Goal: Task Accomplishment & Management: Use online tool/utility

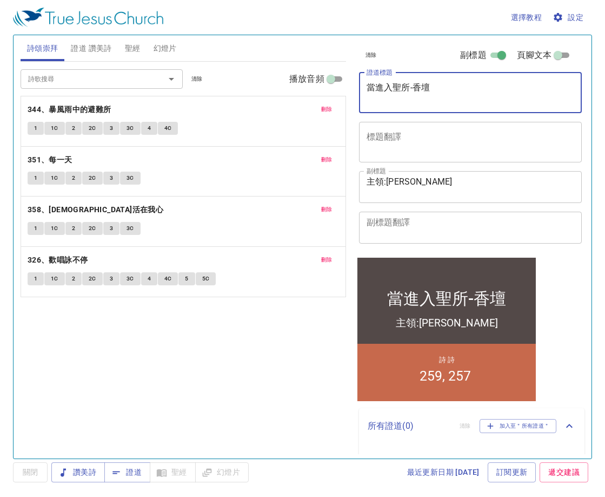
click at [455, 92] on textarea "當進入聖所-香壇" at bounding box center [471, 92] width 208 height 21
type textarea "當進入聖所"
drag, startPoint x: 421, startPoint y: 85, endPoint x: 289, endPoint y: 93, distance: 132.2
click at [289, 93] on div "詩頌崇拜 證道 讚美詩 聖經 幻燈片 詩歌搜尋 詩歌搜尋 清除 播放音頻 刪除 344、暴風雨中的避難所 1 1C 2 2C 3 3C 4 4C 刪除 351…" at bounding box center [302, 242] width 573 height 423
paste textarea "當進入聖所金燈臺"
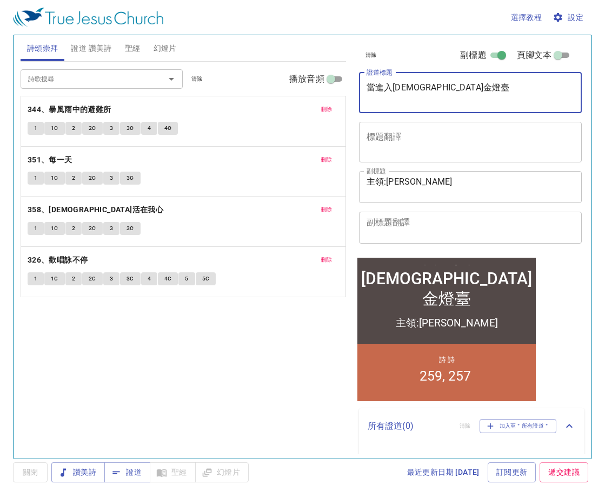
click at [411, 89] on textarea "當進入聖所金燈臺" at bounding box center [471, 92] width 208 height 21
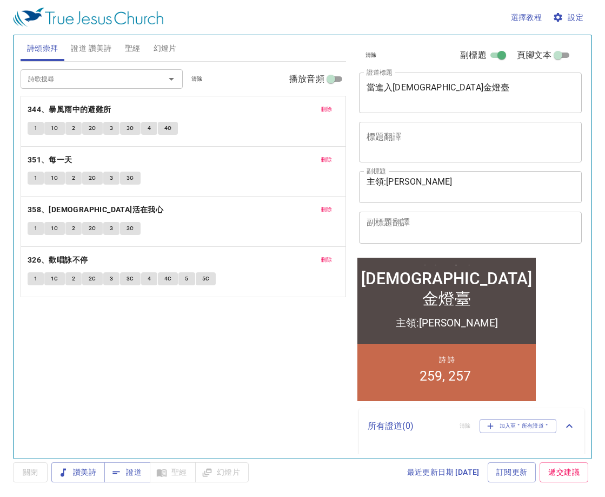
drag, startPoint x: 945, startPoint y: 2, endPoint x: 289, endPoint y: 355, distance: 744.8
click at [289, 355] on div "詩歌搜尋 詩歌搜尋 清除 播放音頻 刪除 344、暴風雨中的避難所 1 1C 2 2C 3 3C 4 4C 刪除 351、每一天 1 1C 2 2C 3 3C…" at bounding box center [184, 255] width 326 height 387
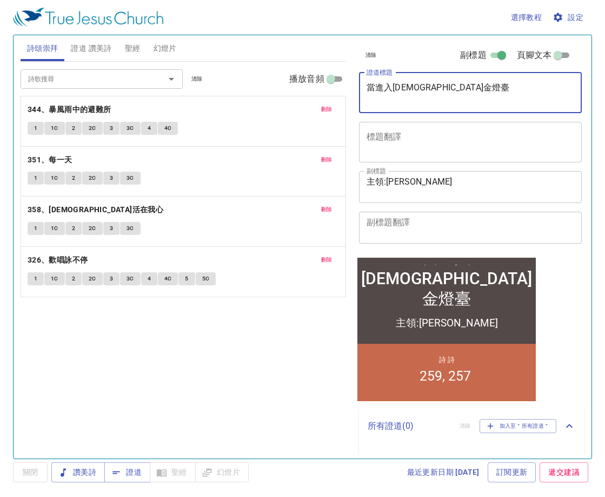
click at [410, 90] on textarea "當進入聖所金燈臺" at bounding box center [471, 92] width 208 height 21
type textarea "當進入聖所 金燈臺"
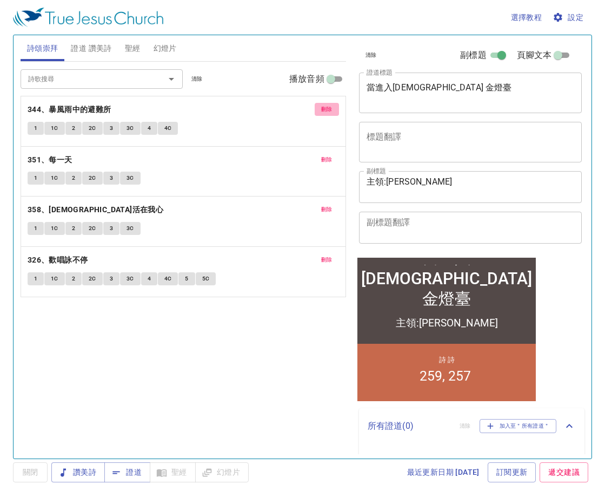
click at [330, 109] on span "刪除" at bounding box center [326, 109] width 11 height 10
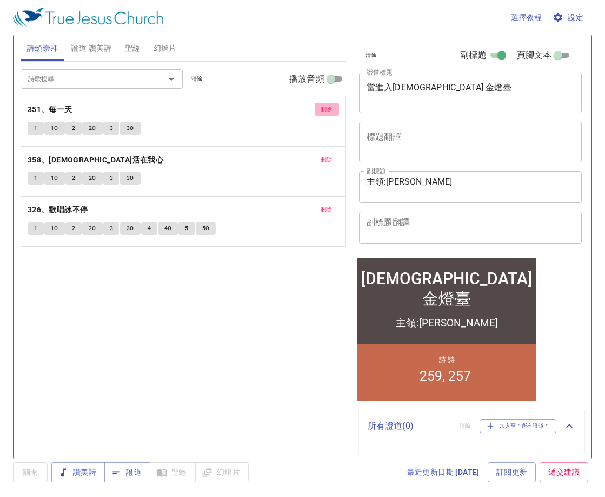
click at [330, 109] on span "刪除" at bounding box center [326, 109] width 11 height 10
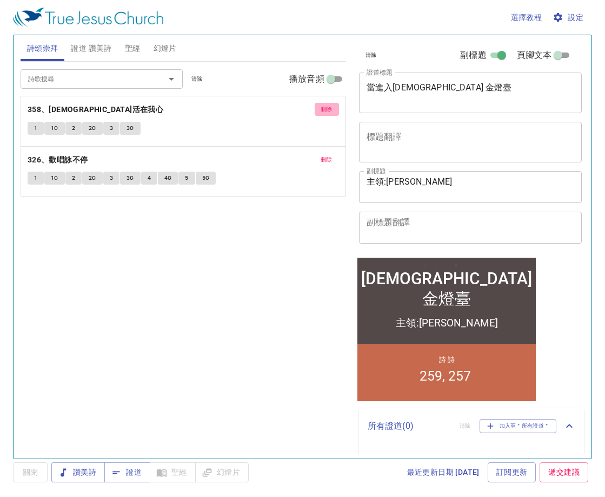
click at [330, 109] on span "刪除" at bounding box center [326, 109] width 11 height 10
click at [330, 155] on span "刪除" at bounding box center [326, 160] width 11 height 10
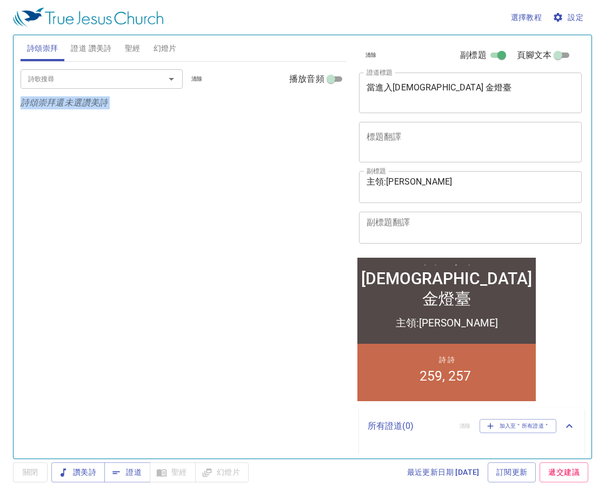
click at [330, 109] on p "詩頌崇拜還未選讚美詩" at bounding box center [184, 102] width 326 height 13
click at [80, 49] on span "證道 讚美詩" at bounding box center [91, 49] width 41 height 14
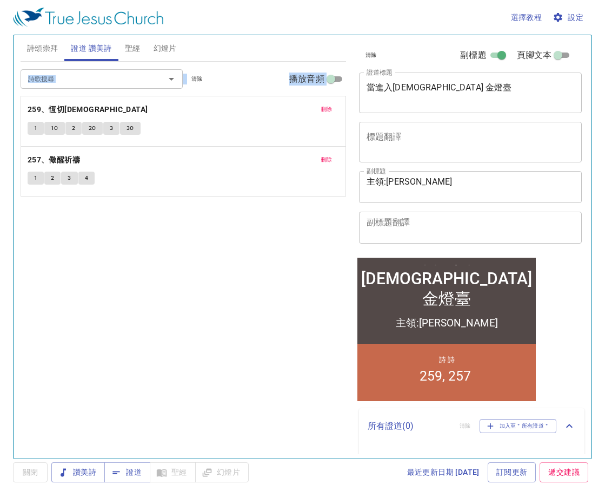
click at [104, 92] on div "詩歌搜尋 詩歌搜尋 清除 播放音頻" at bounding box center [184, 79] width 326 height 35
click at [318, 110] on button "刪除" at bounding box center [327, 109] width 24 height 13
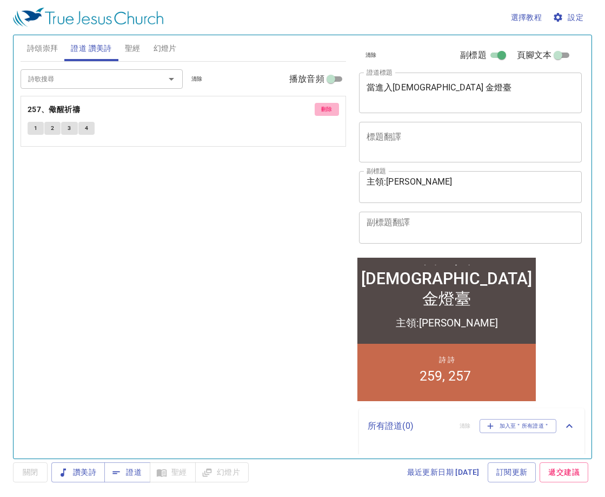
click at [318, 110] on button "刪除" at bounding box center [327, 109] width 24 height 13
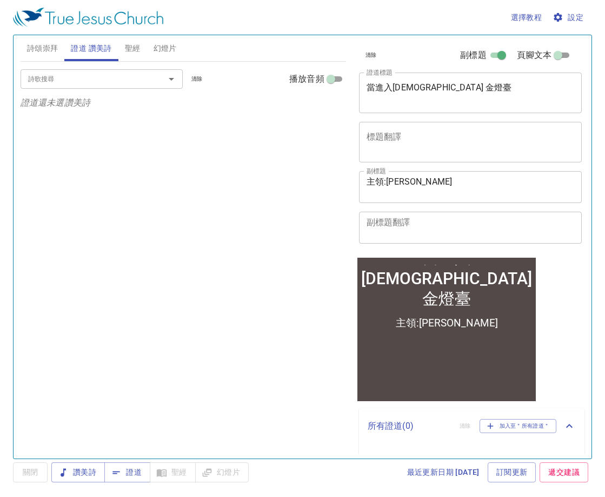
click at [135, 77] on input "詩歌搜尋" at bounding box center [86, 78] width 124 height 12
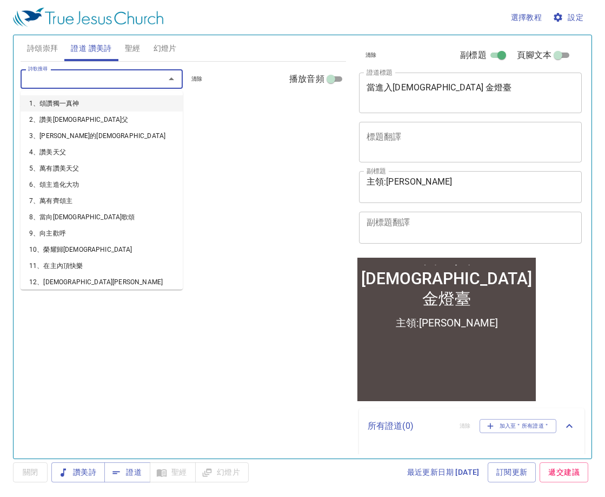
type input "1"
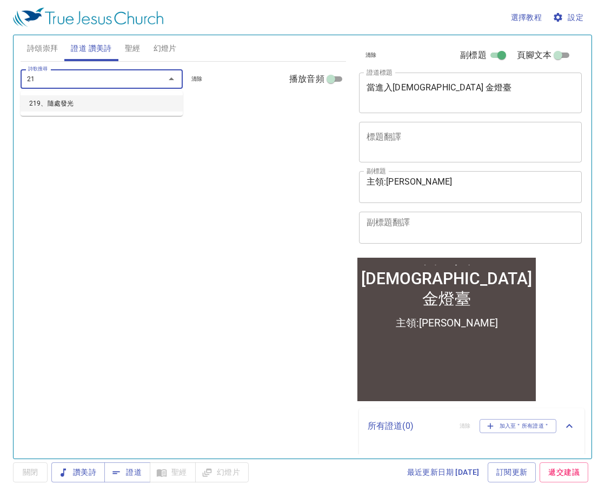
type input "219"
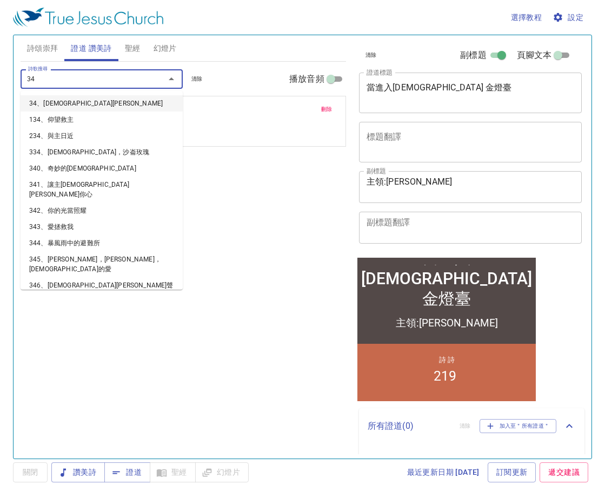
type input "342"
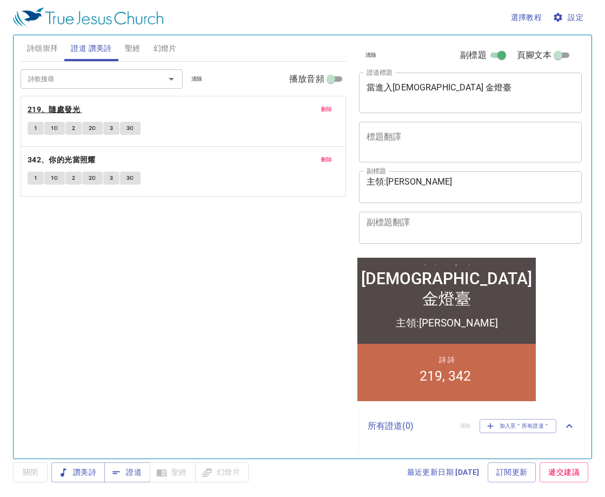
click at [47, 115] on b "219、隨處發光" at bounding box center [54, 110] width 52 height 14
click at [573, 11] on span "設定" at bounding box center [569, 18] width 29 height 14
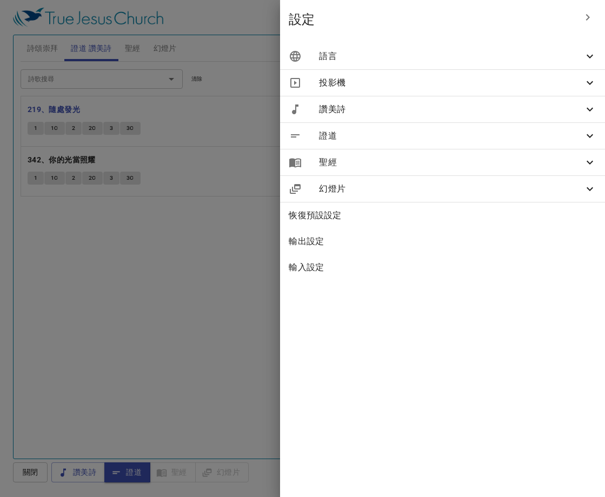
click at [475, 72] on div "投影機" at bounding box center [442, 83] width 325 height 26
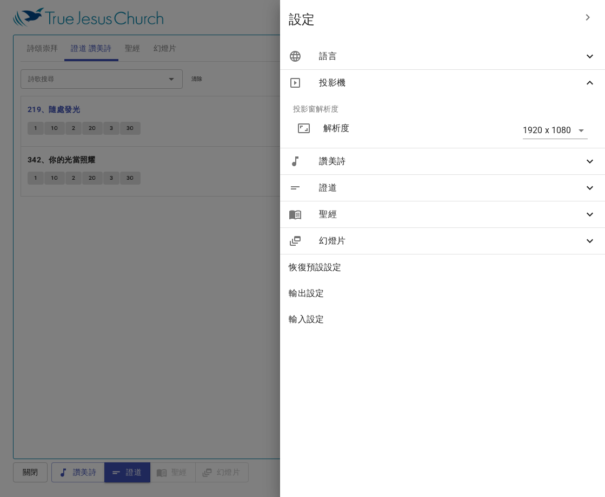
click at [468, 61] on span "語言" at bounding box center [451, 56] width 264 height 13
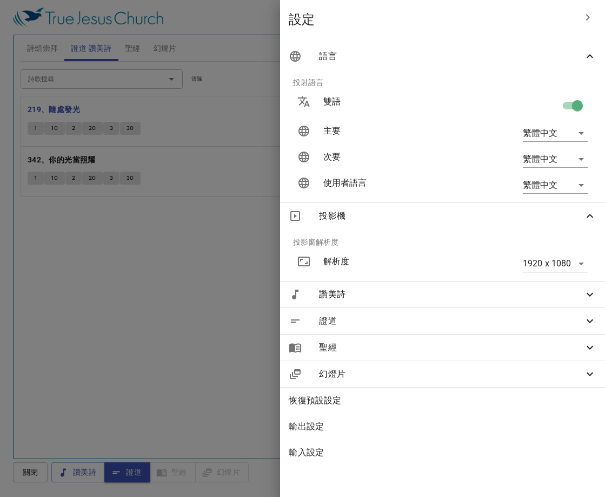
click at [566, 104] on input "checkbox" at bounding box center [578, 107] width 62 height 21
checkbox input "false"
click at [231, 276] on div at bounding box center [302, 248] width 605 height 497
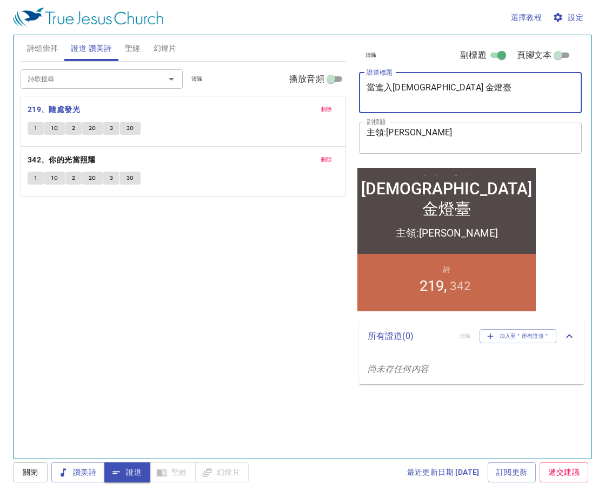
drag, startPoint x: 469, startPoint y: 90, endPoint x: 219, endPoint y: 147, distance: 257.3
click at [219, 147] on div "詩頌崇拜 證道 讚美詩 聖經 幻燈片 詩歌搜尋 詩歌搜尋 清除 播放音頻 詩頌崇拜還未選讚美詩 詩歌搜尋 詩歌搜尋 清除 播放音頻 刪除 219、隨處發光 1…" at bounding box center [302, 242] width 573 height 423
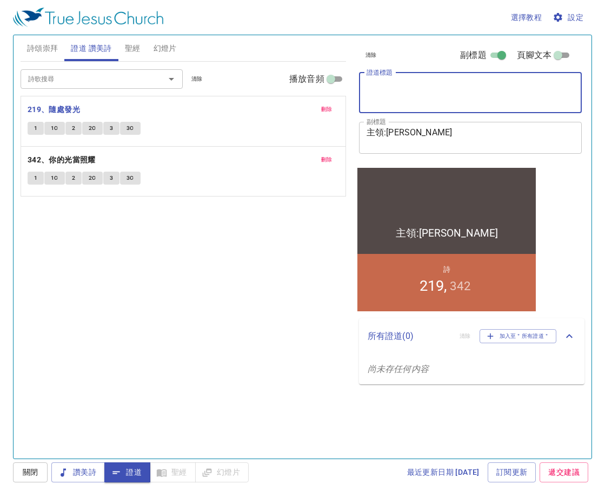
paste textarea "當進入聖所-金燈臺"
type textarea "當進入聖所-金燈臺"
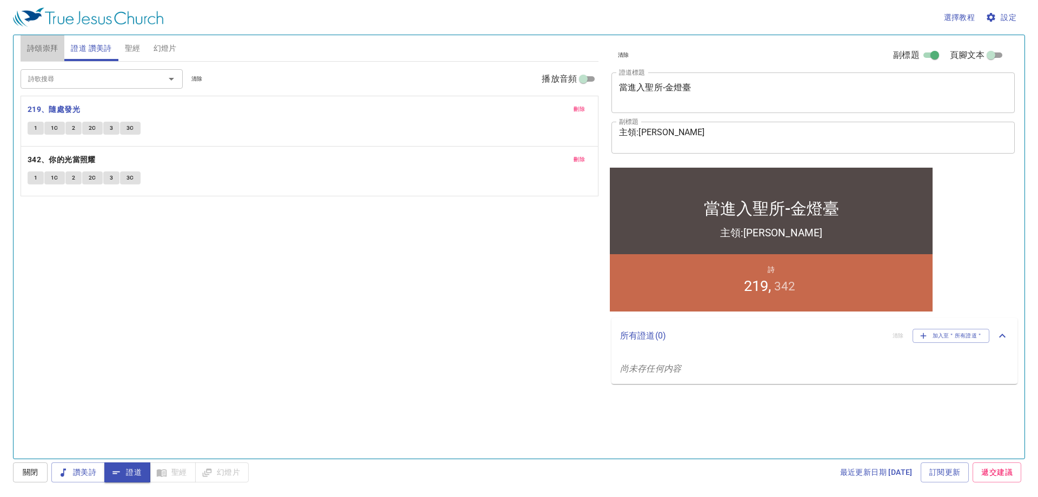
click at [37, 47] on span "詩頌崇拜" at bounding box center [42, 49] width 31 height 14
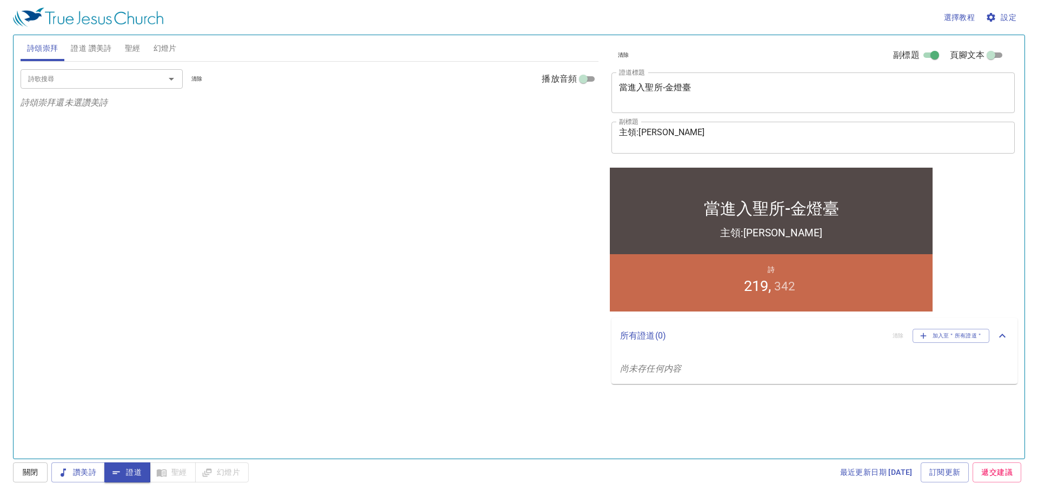
click at [57, 75] on input "詩歌搜尋" at bounding box center [86, 78] width 124 height 12
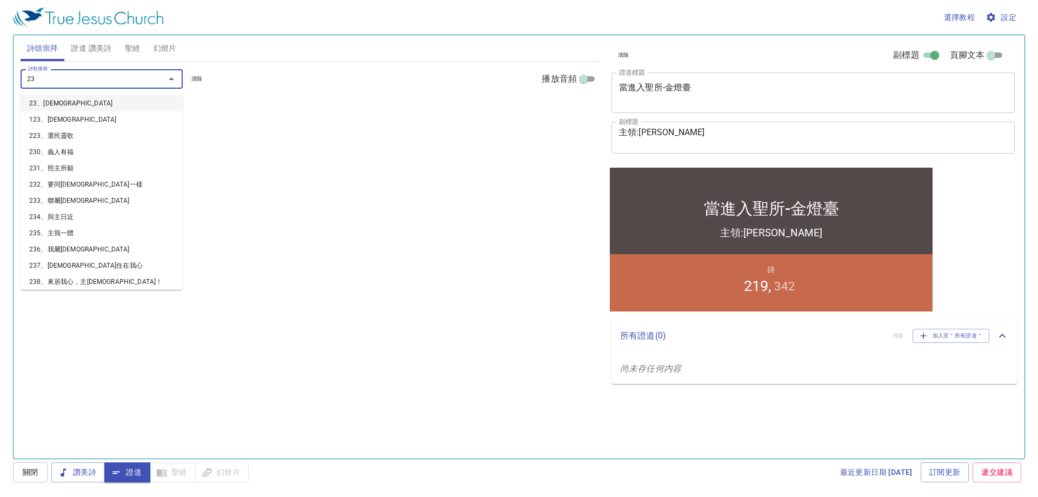
type input "236"
type input "238"
type input "386"
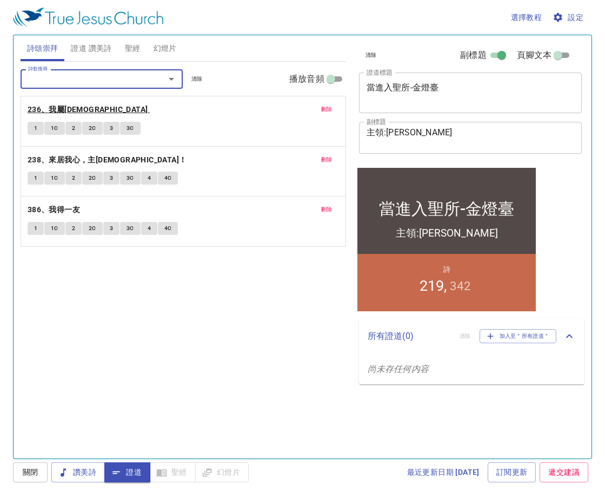
click at [71, 113] on b "236、我屬耶穌" at bounding box center [88, 110] width 121 height 14
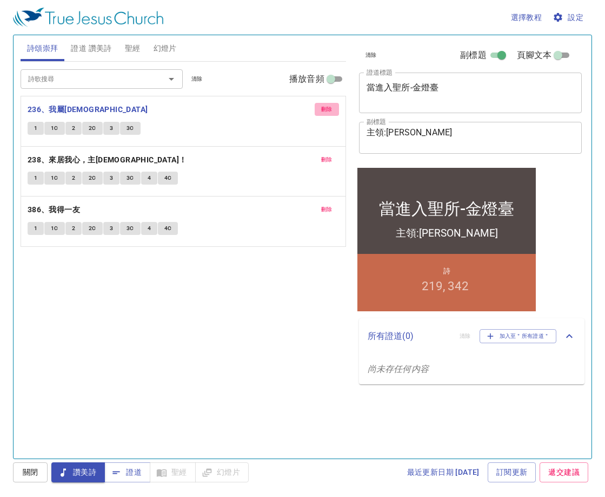
click at [323, 112] on span "刪除" at bounding box center [326, 109] width 11 height 10
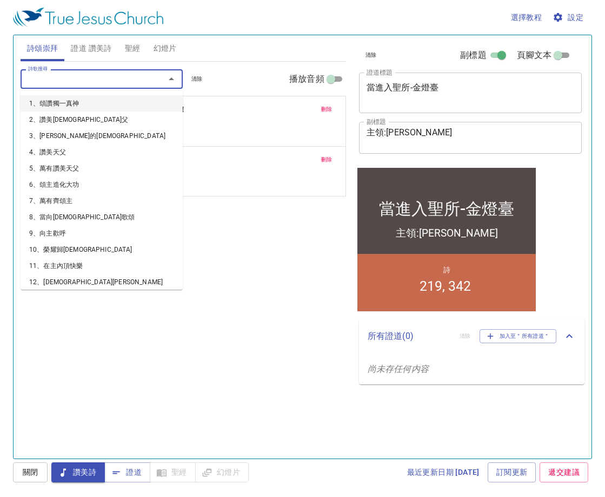
click at [133, 81] on input "詩歌搜尋" at bounding box center [86, 78] width 124 height 12
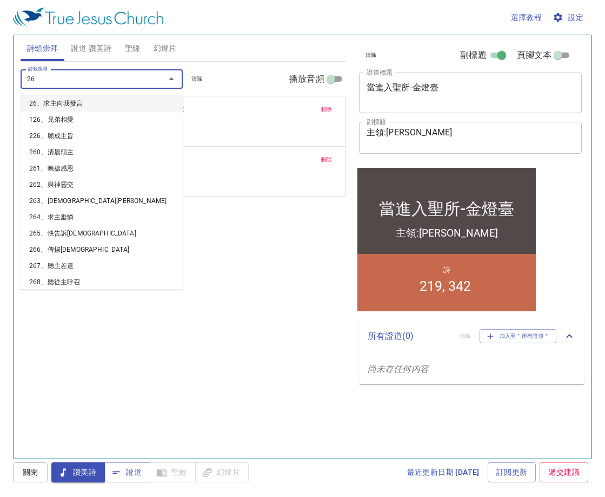
type input "263"
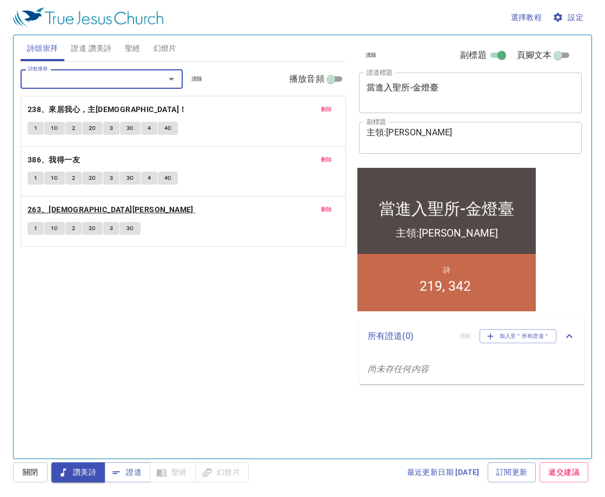
click at [63, 211] on b "263、耶穌恩友" at bounding box center [111, 210] width 166 height 14
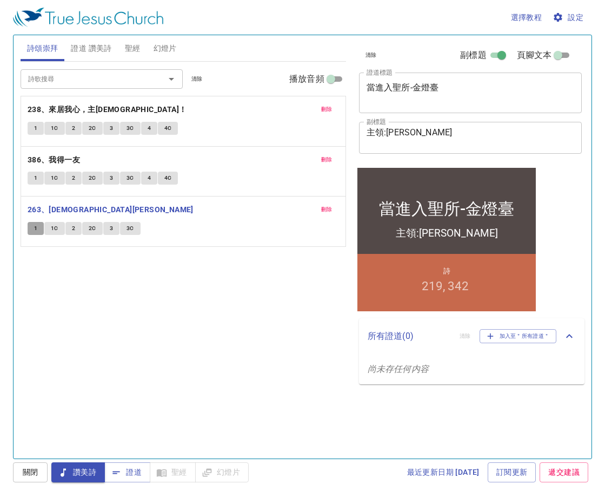
click at [38, 229] on button "1" at bounding box center [36, 228] width 16 height 13
click at [324, 112] on span "刪除" at bounding box center [326, 109] width 11 height 10
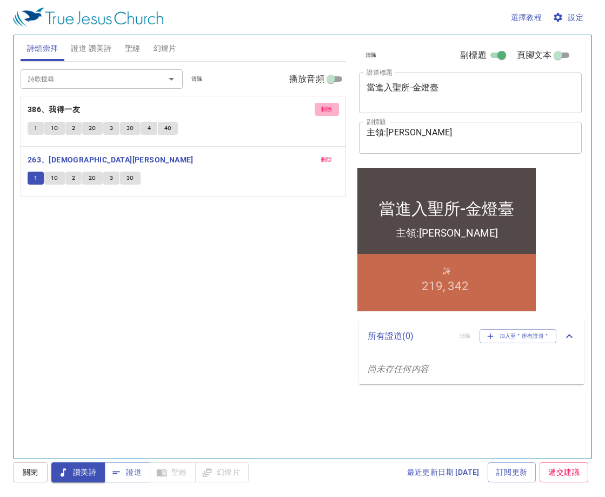
click at [324, 112] on span "刪除" at bounding box center [326, 109] width 11 height 10
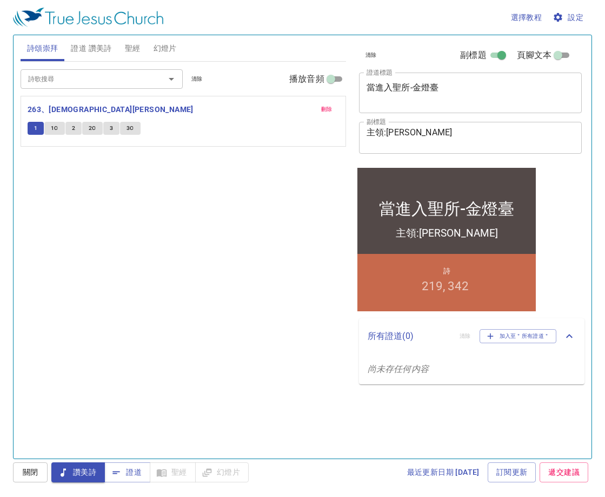
click at [103, 86] on div "詩歌搜尋" at bounding box center [102, 78] width 162 height 19
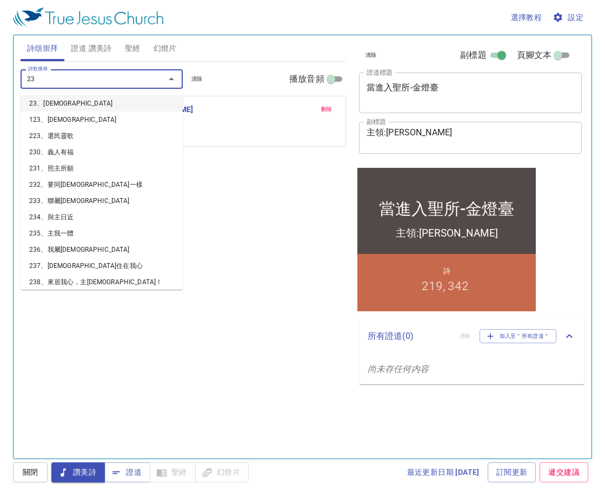
type input "238"
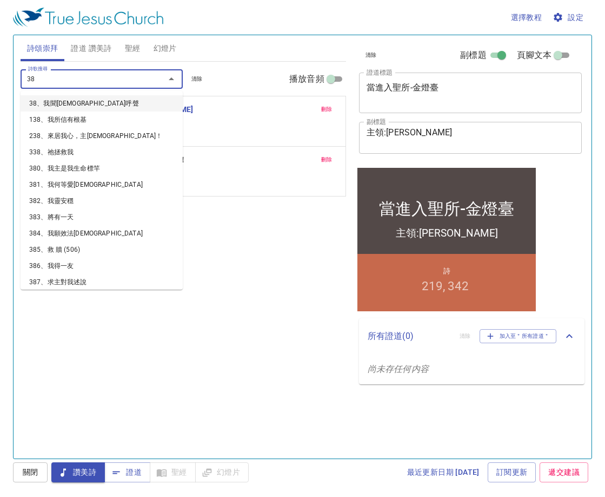
type input "386"
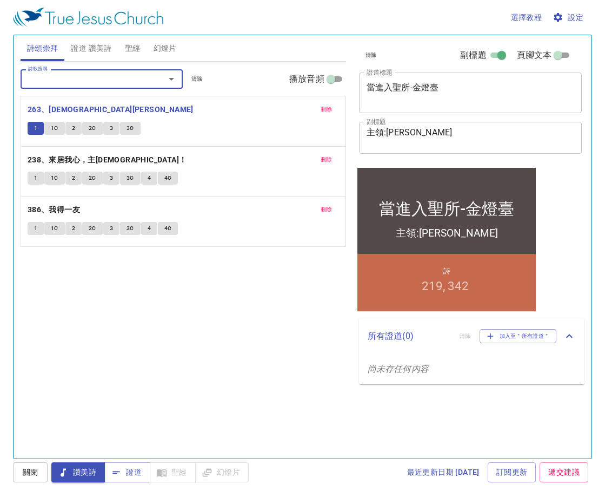
click at [49, 127] on button "1C" at bounding box center [54, 128] width 21 height 13
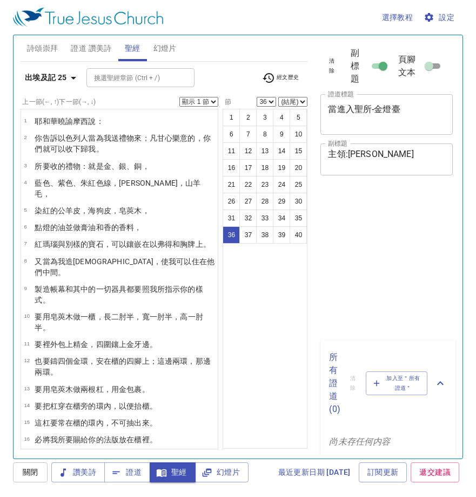
select select "36"
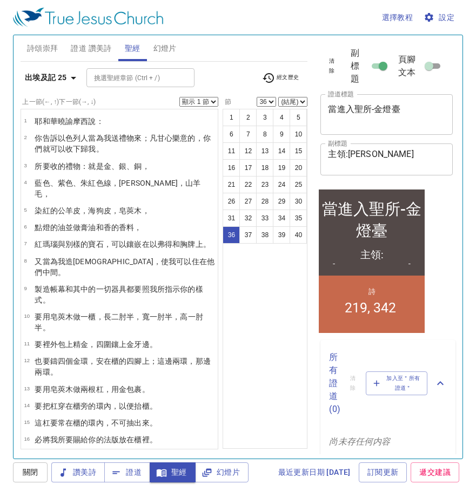
scroll to position [517, 0]
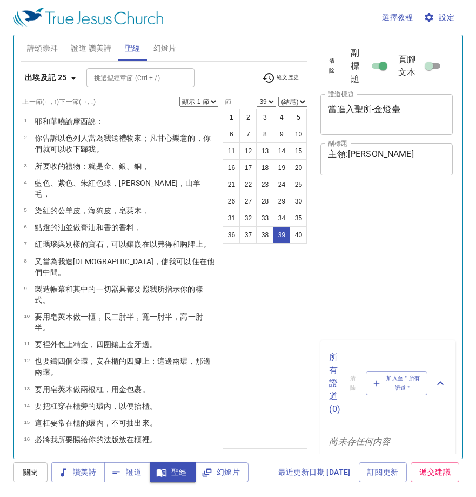
select select "39"
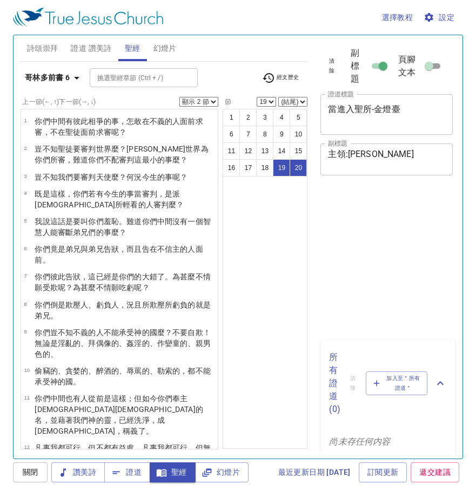
select select "2"
select select "19"
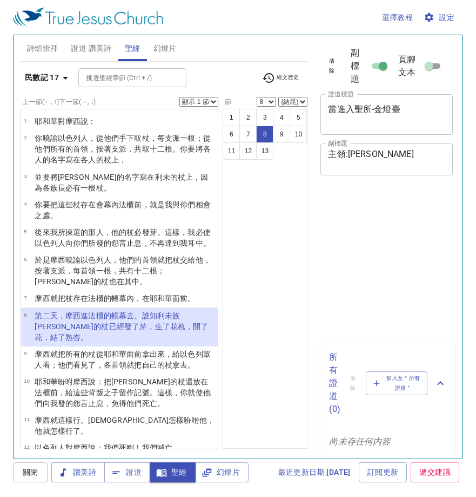
select select "8"
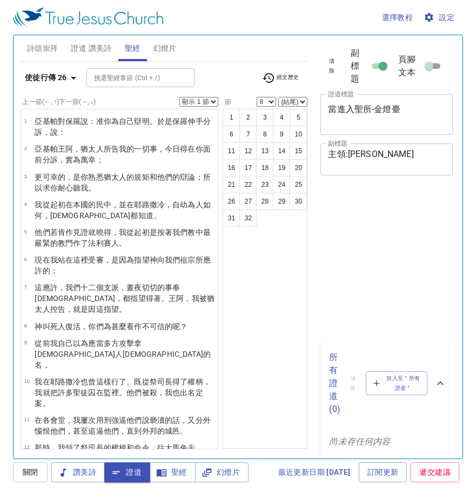
select select "8"
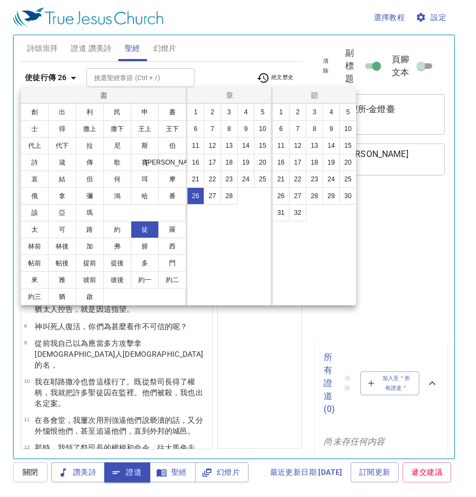
select select "8"
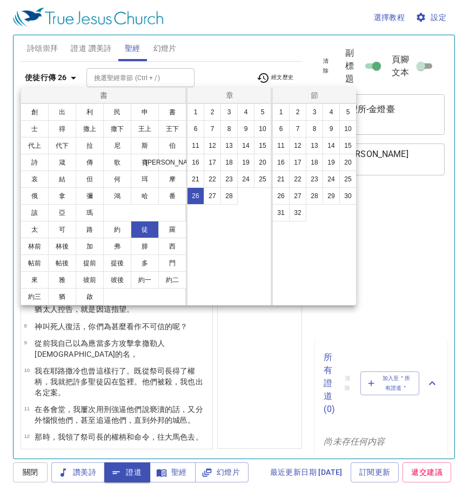
select select "8"
